Goal: Information Seeking & Learning: Learn about a topic

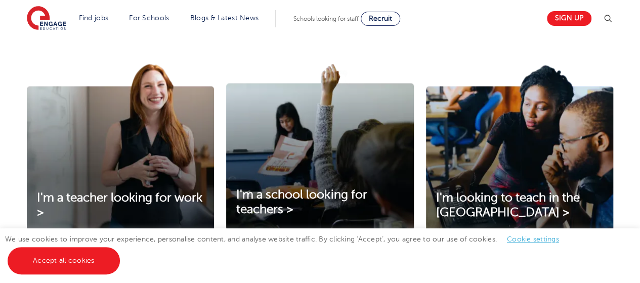
scroll to position [368, 0]
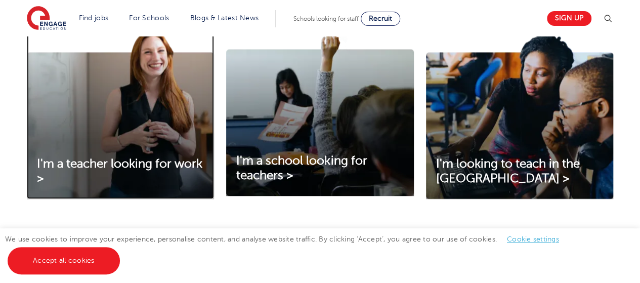
click at [194, 125] on img at bounding box center [120, 114] width 187 height 169
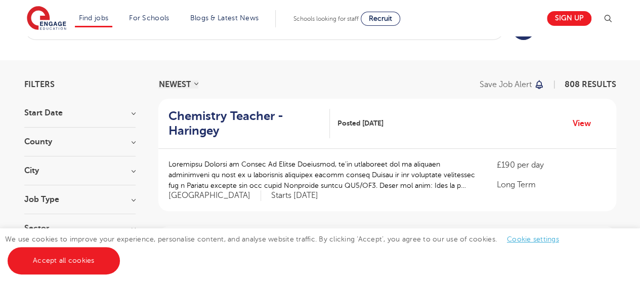
scroll to position [2, 0]
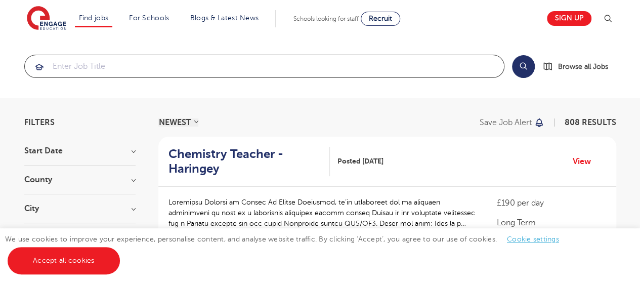
click at [85, 71] on input "search" at bounding box center [264, 66] width 479 height 22
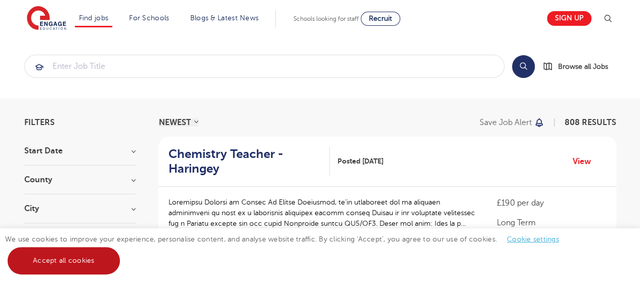
click at [71, 272] on link "Accept all cookies" at bounding box center [64, 260] width 112 height 27
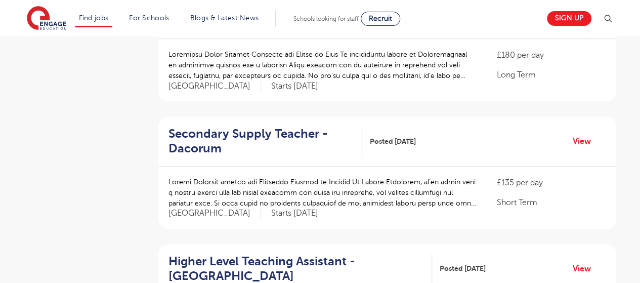
scroll to position [534, 0]
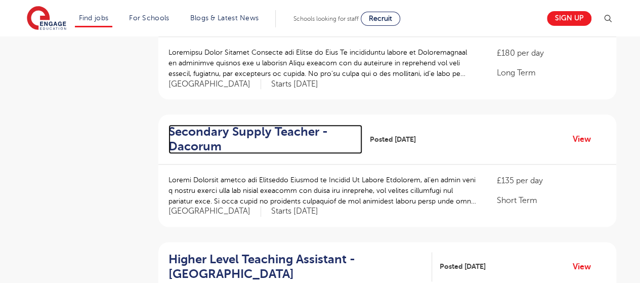
click at [251, 134] on h2 "Secondary Supply Teacher - Dacorum" at bounding box center [262, 139] width 186 height 29
